Goal: Navigation & Orientation: Find specific page/section

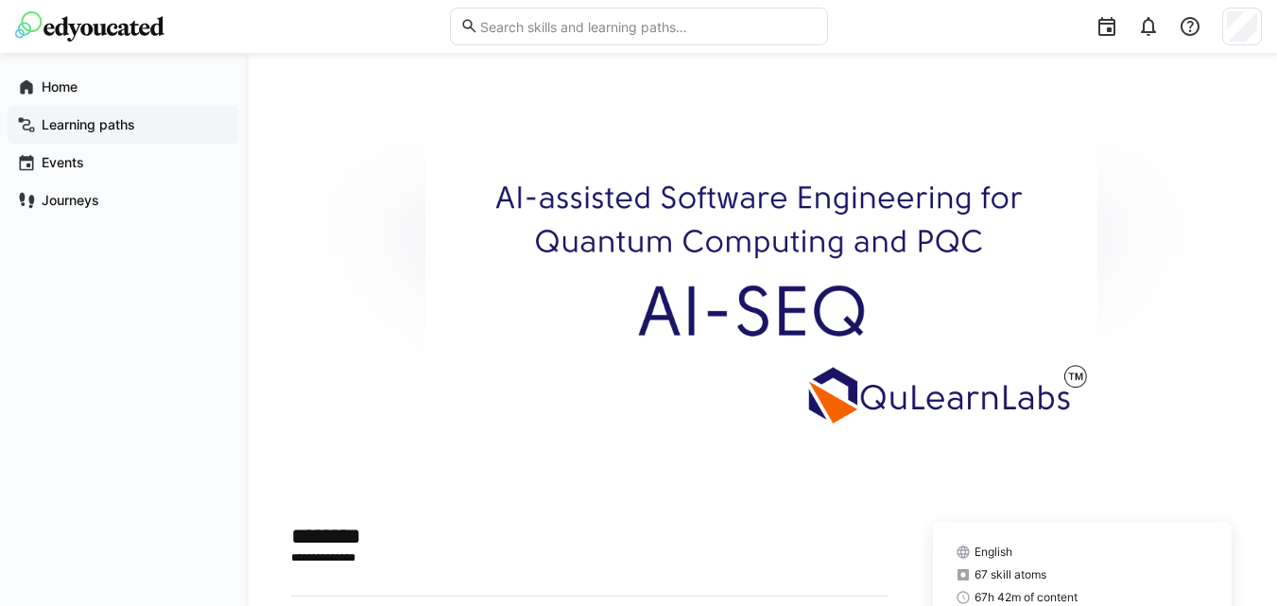
click at [112, 134] on div "Learning paths" at bounding box center [123, 125] width 231 height 38
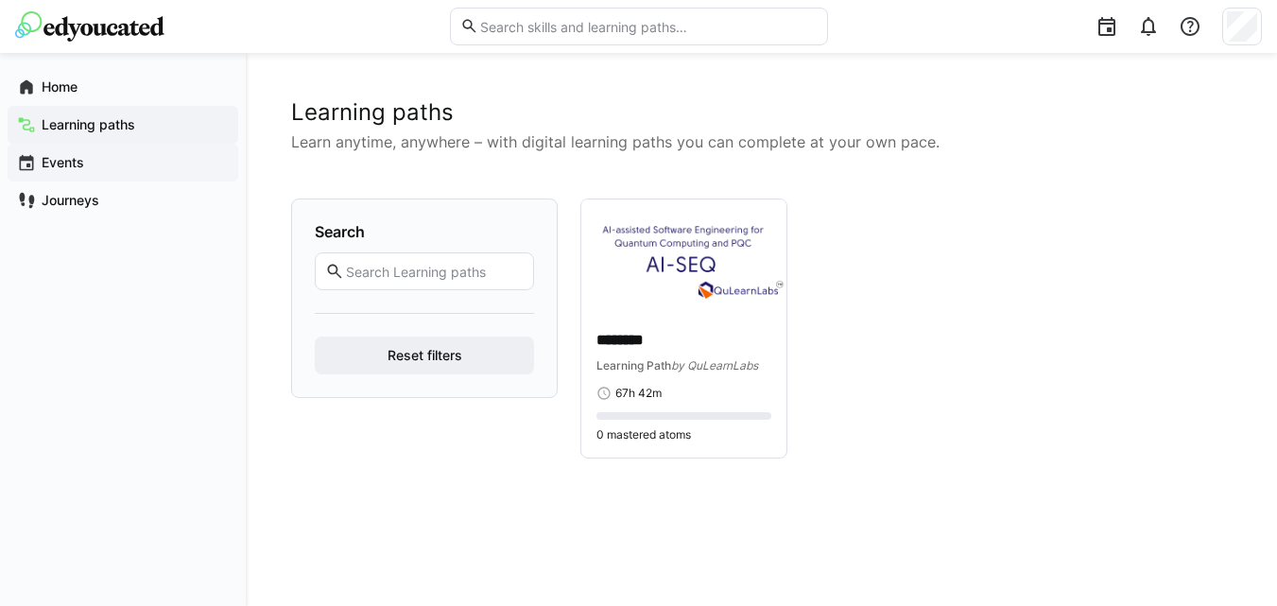
click at [0, 0] on app-navigation-label "Events" at bounding box center [0, 0] width 0 height 0
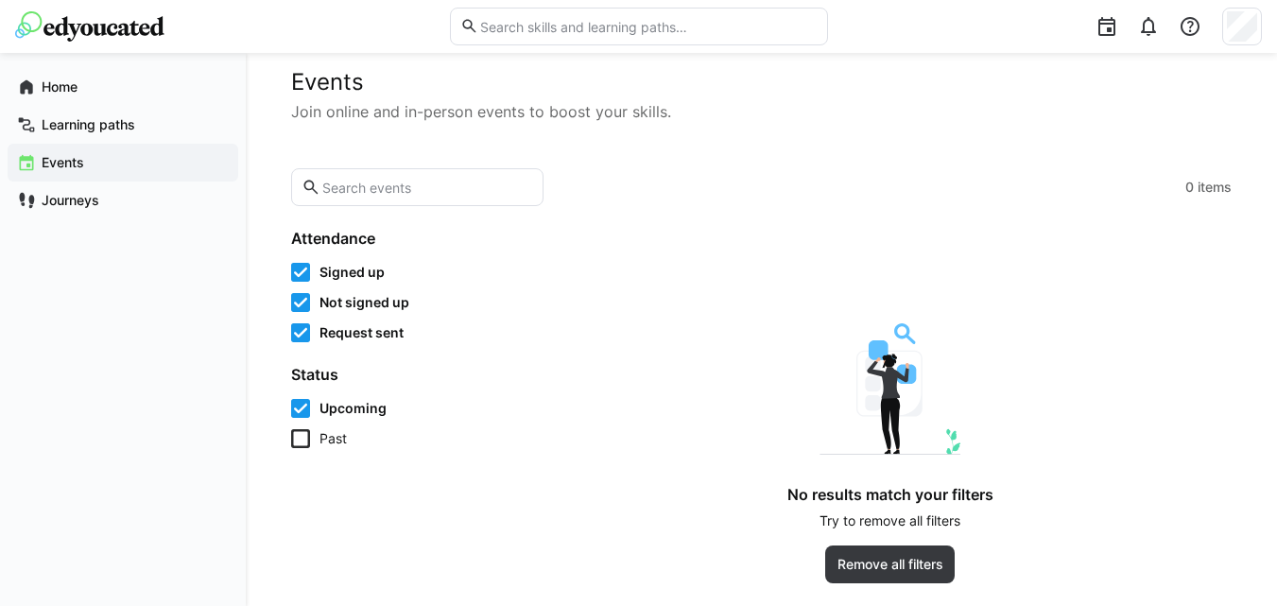
scroll to position [53, 0]
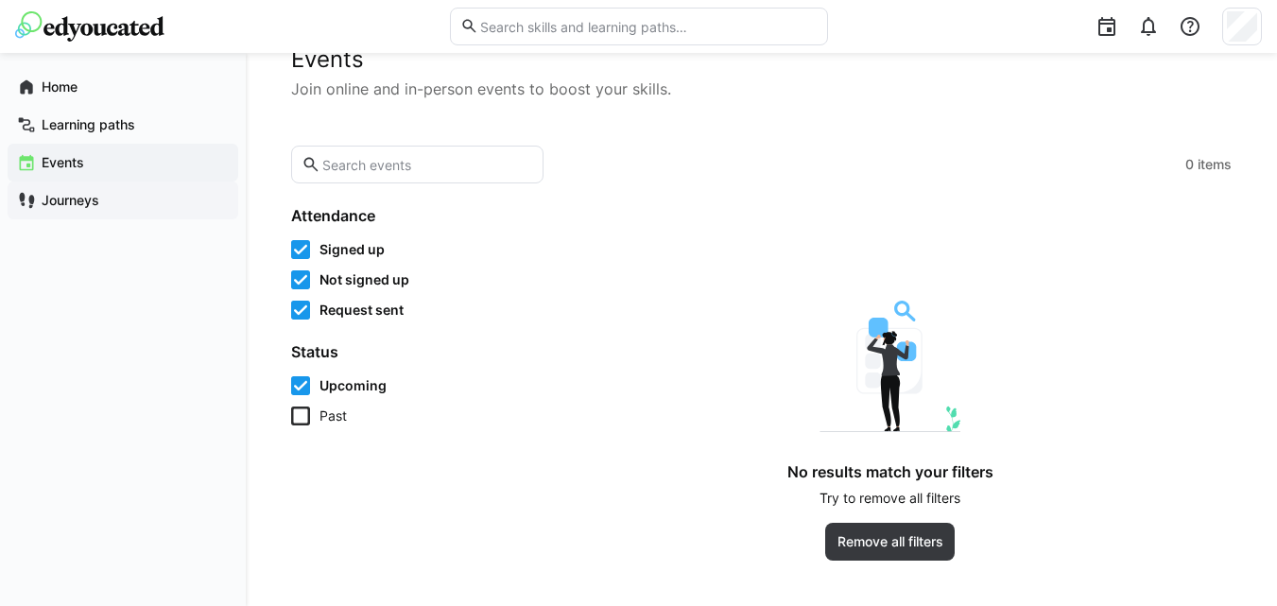
click at [76, 212] on div "Journeys" at bounding box center [123, 200] width 231 height 38
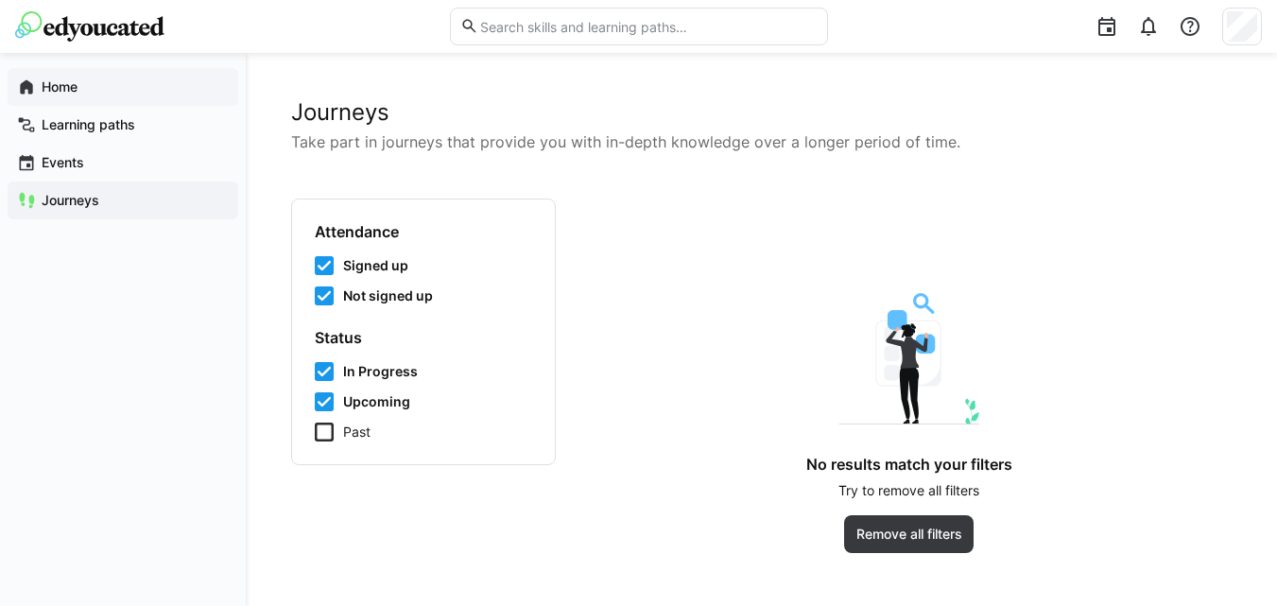
click at [0, 0] on app-navigation-label "Home" at bounding box center [0, 0] width 0 height 0
